Goal: Check status: Check status

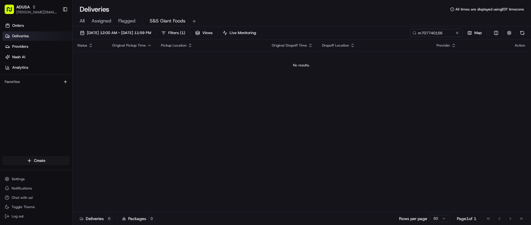
type input "m707740156"
click at [457, 34] on button at bounding box center [457, 33] width 6 height 6
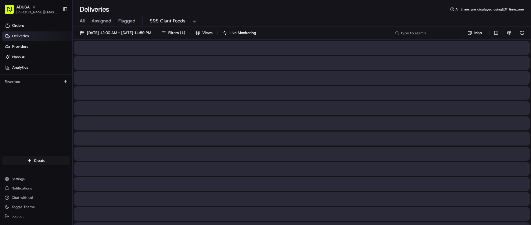
click at [442, 33] on input at bounding box center [428, 33] width 70 height 8
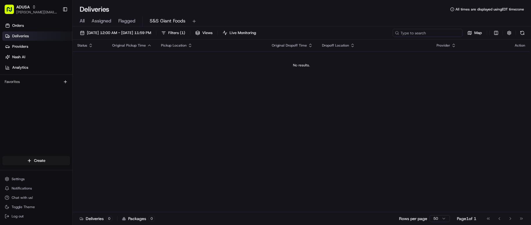
paste input "m708708376"
type input "m708708376"
click at [25, 29] on link "Orders" at bounding box center [37, 25] width 70 height 9
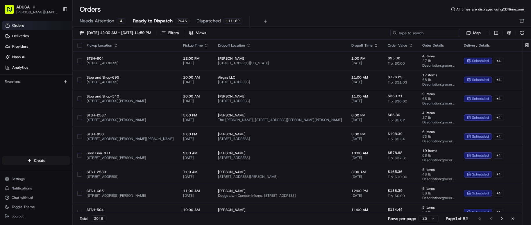
click at [421, 36] on input at bounding box center [425, 33] width 70 height 8
paste input "m708708376"
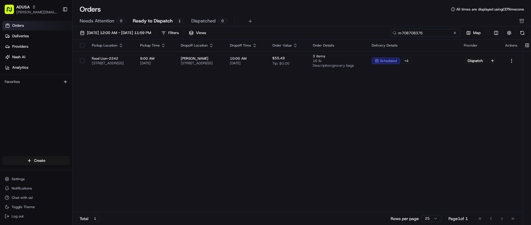
type input "m708708376"
